Goal: Download file/media

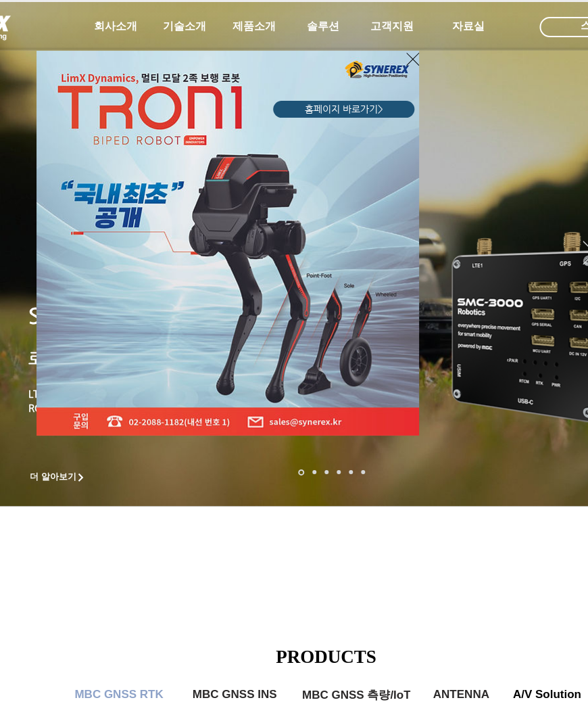
click at [414, 56] on icon "사이트로 돌아가기" at bounding box center [412, 59] width 13 height 17
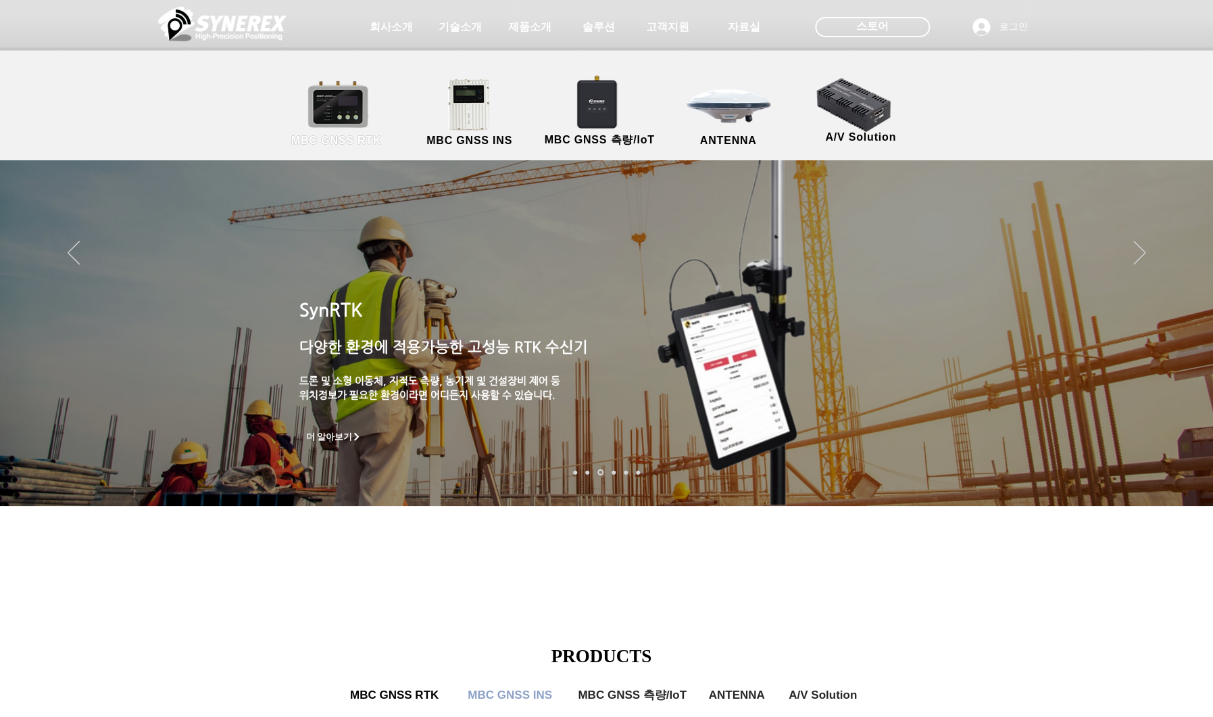
click at [360, 117] on link "MBC GNSS RTK" at bounding box center [337, 113] width 122 height 71
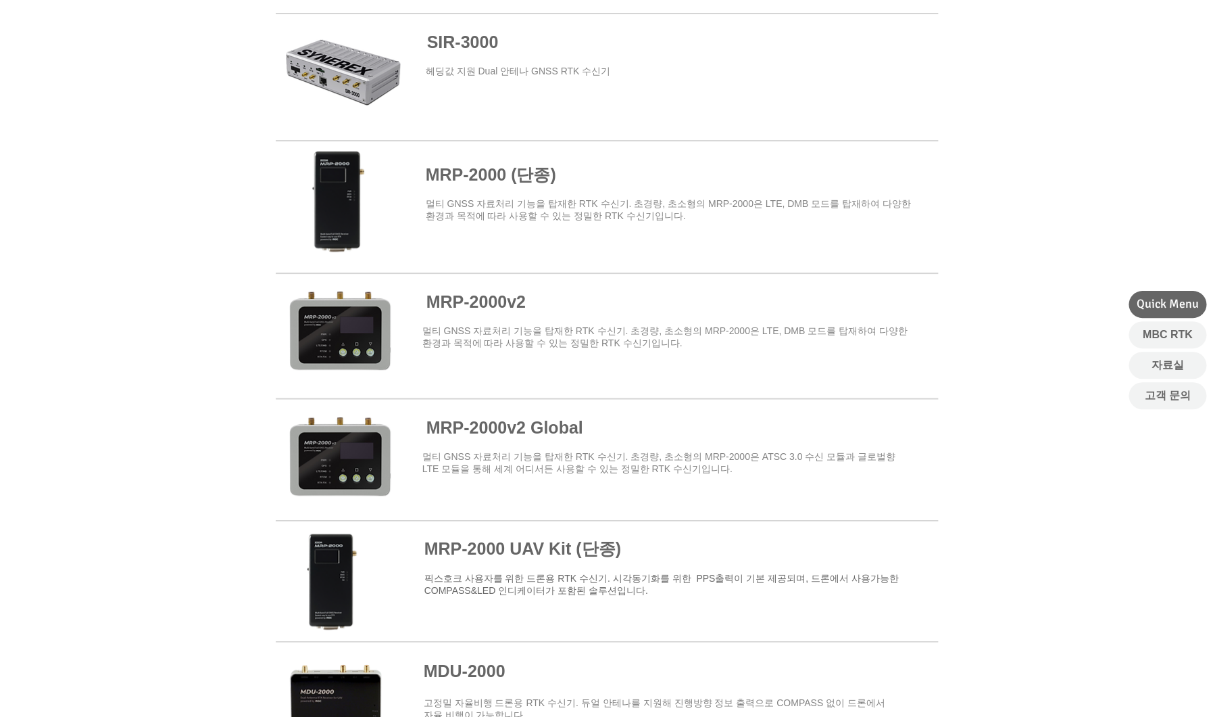
scroll to position [617, 0]
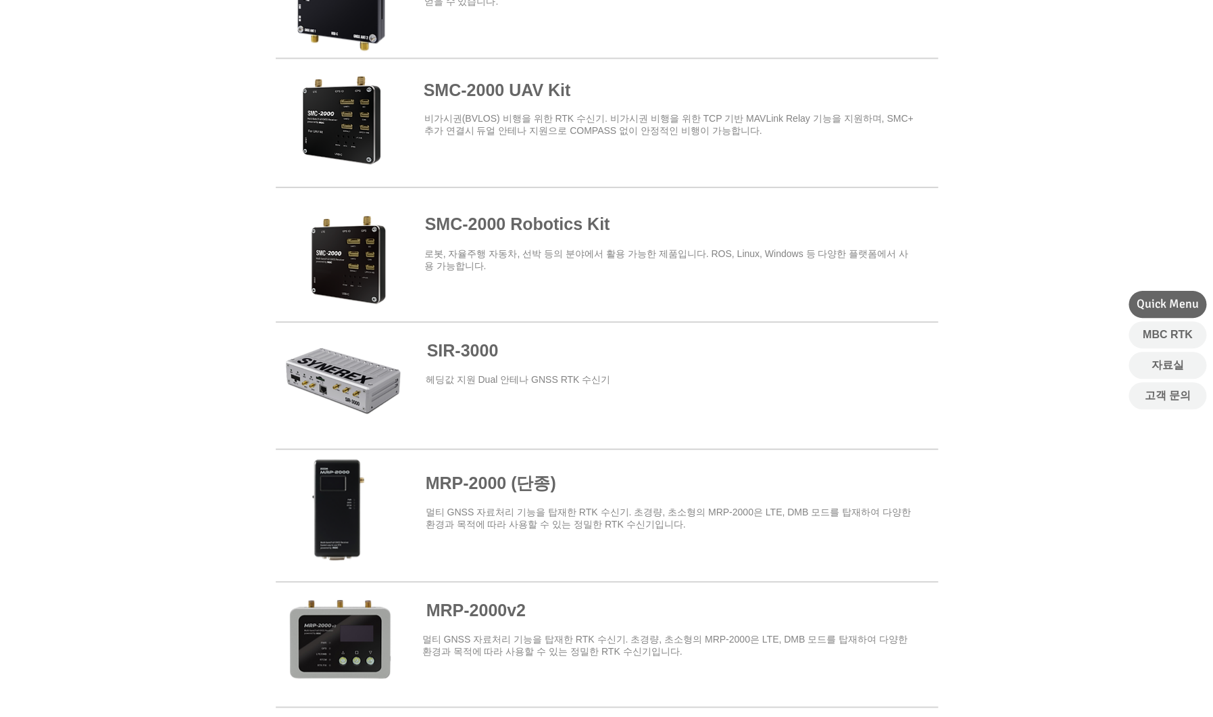
click at [343, 149] on span at bounding box center [607, 120] width 663 height 118
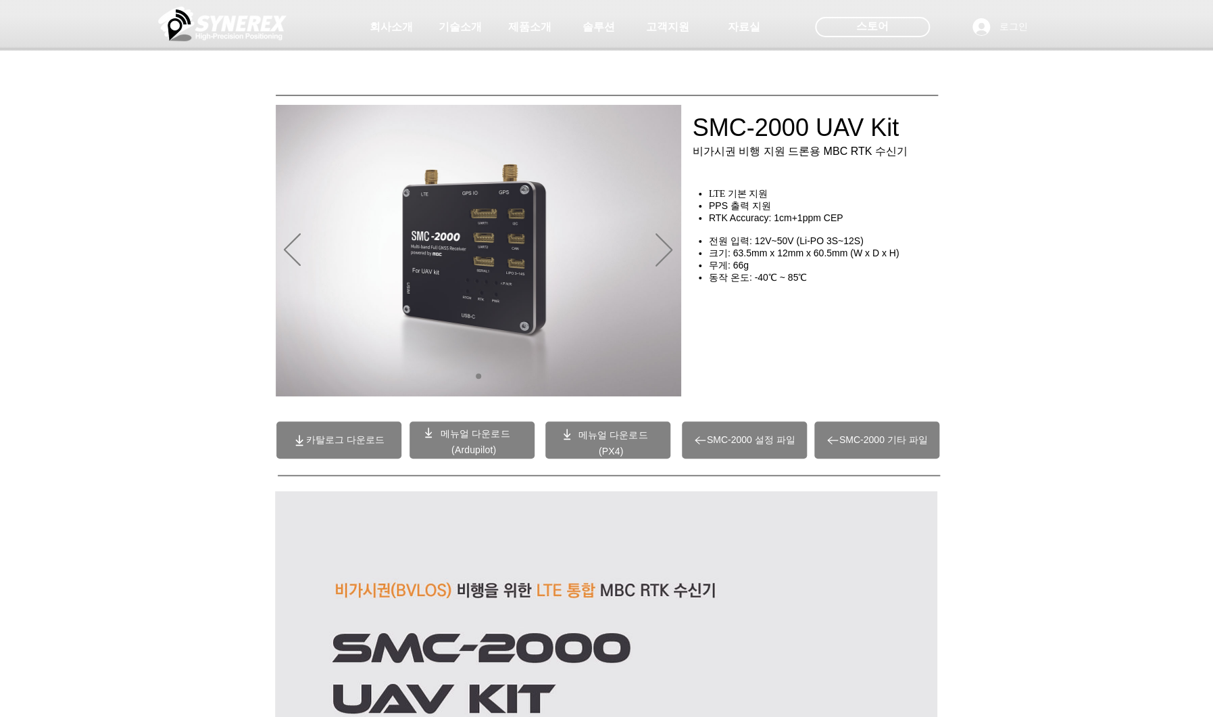
click at [550, 438] on span at bounding box center [608, 439] width 125 height 37
click at [452, 430] on span "메뉴얼 다운로드" at bounding box center [475, 433] width 70 height 11
